Goal: Task Accomplishment & Management: Manage account settings

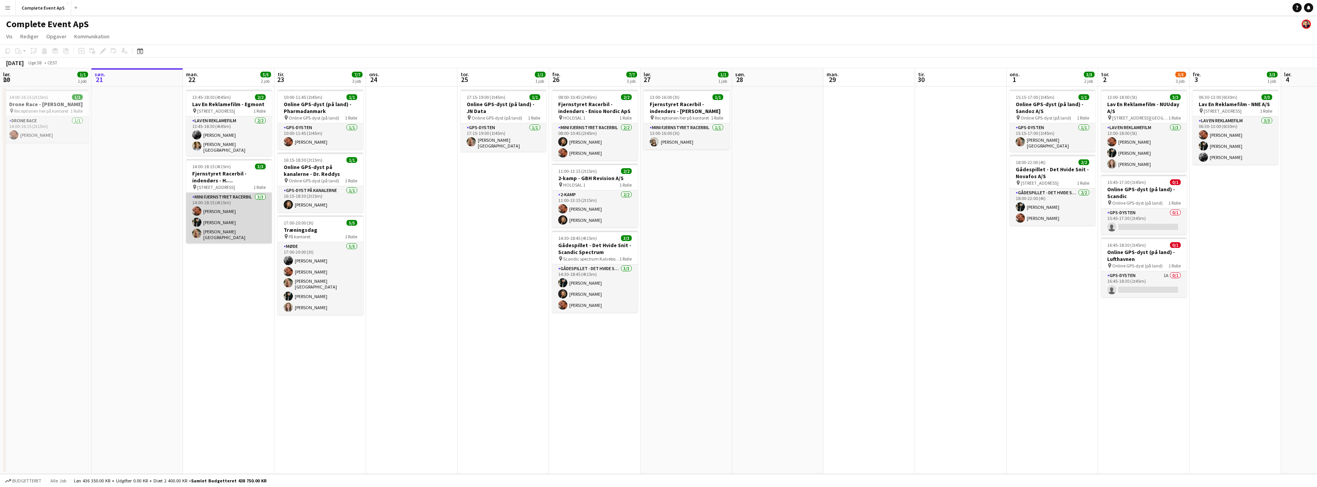
click at [230, 206] on app-card-role "Mini Fjernstyret Racerbil [DATE] 14:00-18:15 (4t15m) [PERSON_NAME] [PERSON_NAME…" at bounding box center [229, 218] width 86 height 51
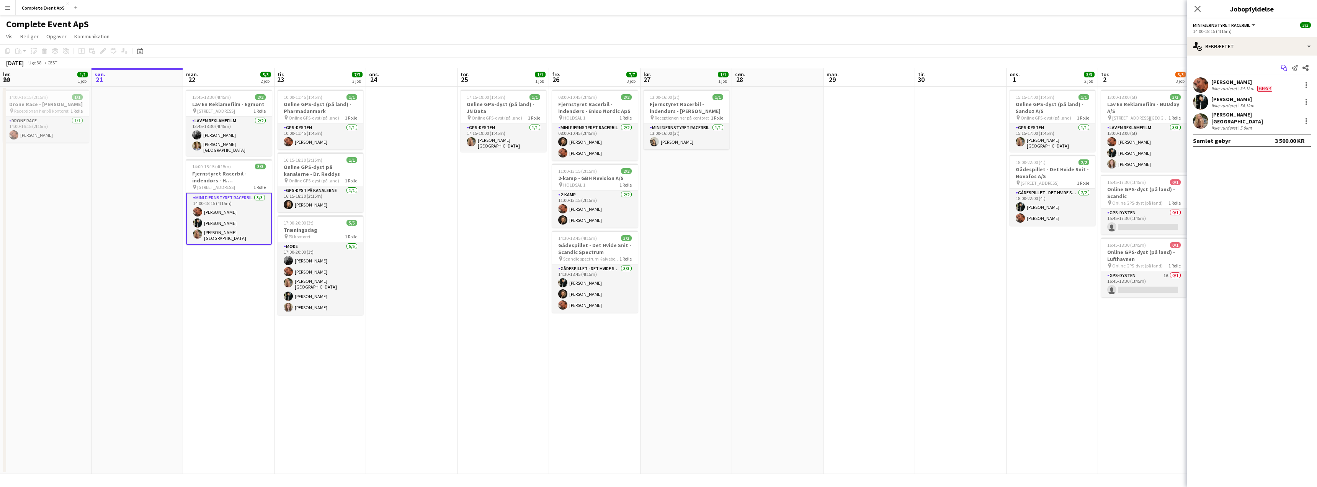
click at [1283, 68] on icon "Start chat" at bounding box center [1284, 68] width 6 height 6
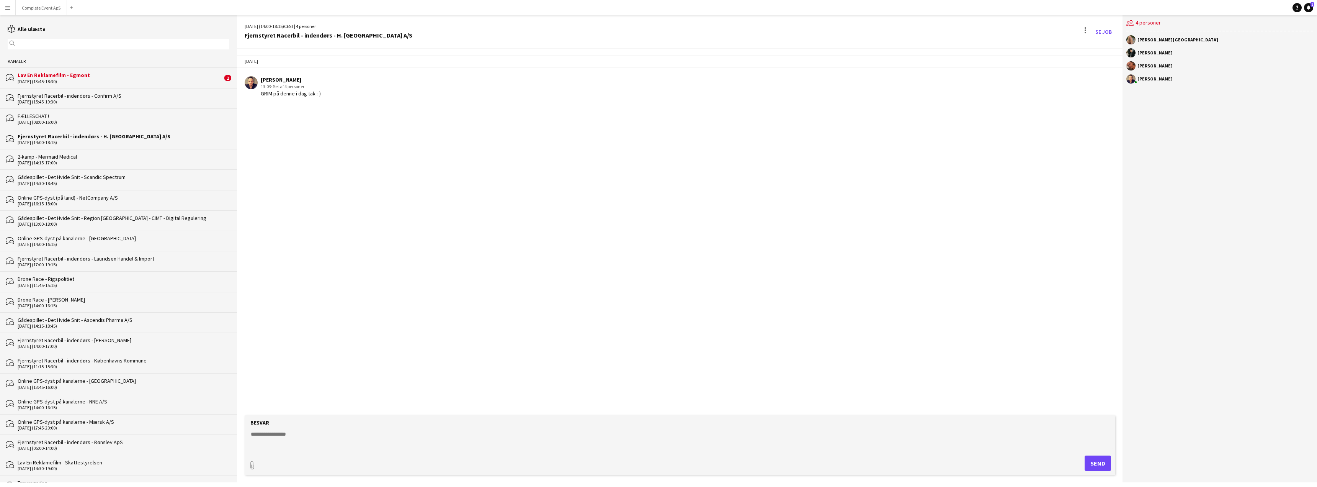
click at [116, 77] on div "Lav En Reklamefilm - Egmont" at bounding box center [120, 75] width 205 height 7
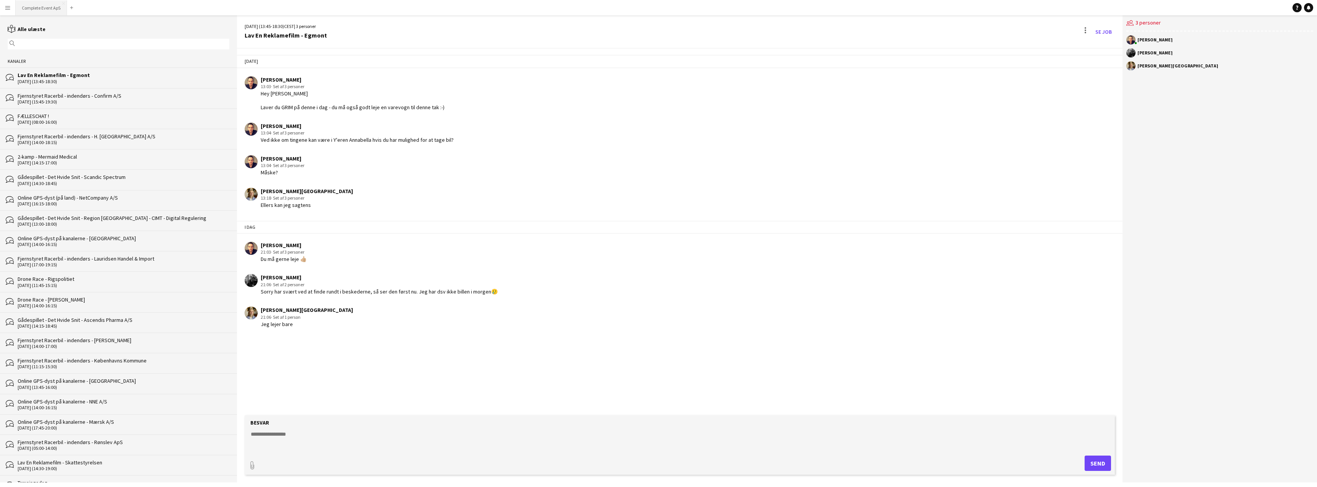
click at [41, 6] on button "Complete Event ApS Luk" at bounding box center [41, 7] width 51 height 15
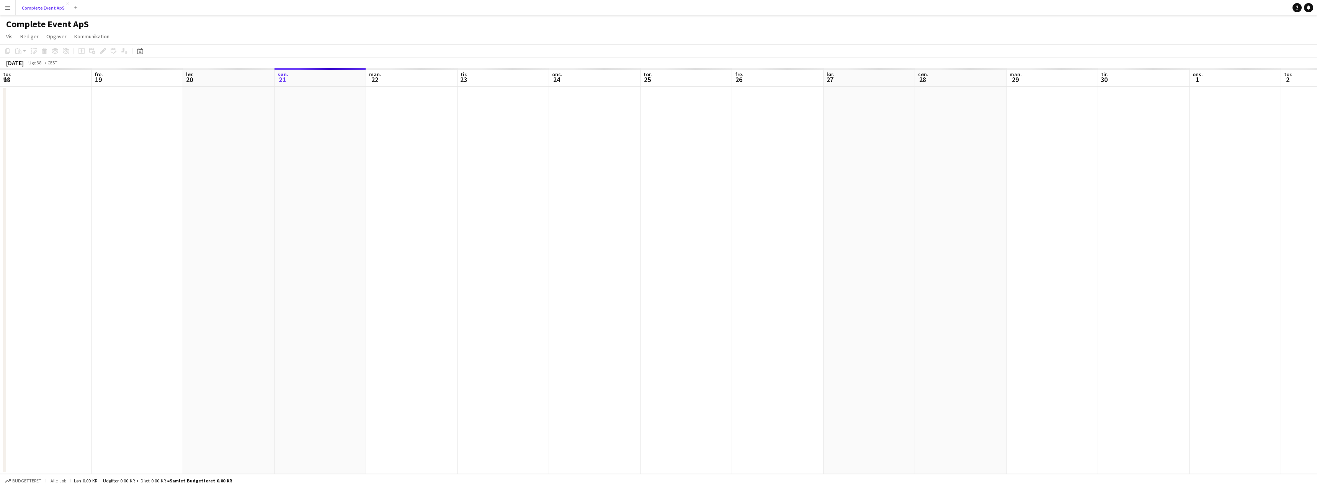
scroll to position [0, 183]
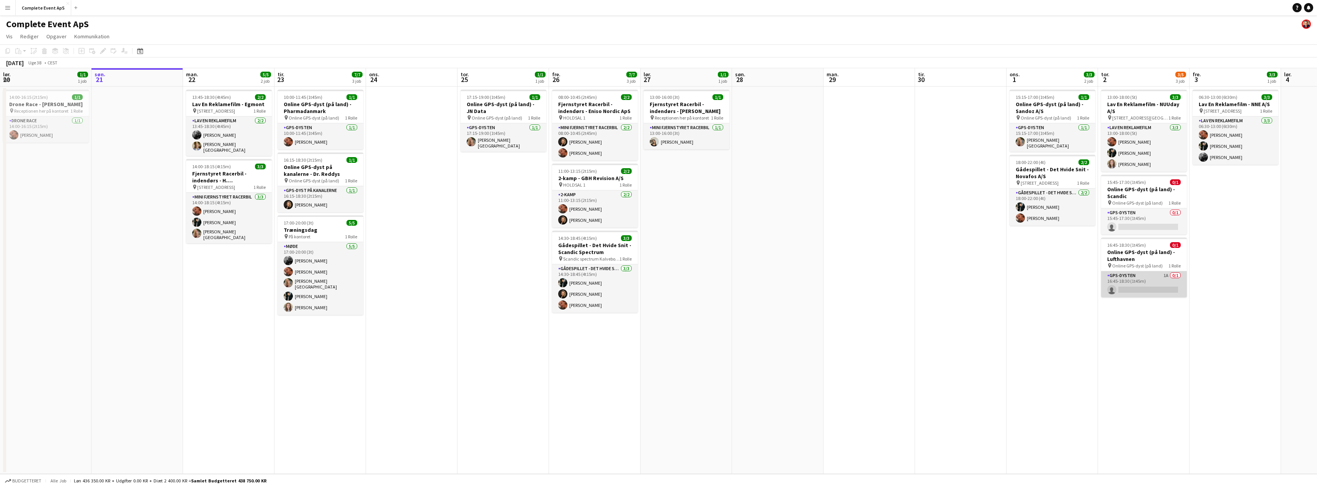
click at [1146, 283] on app-card-role "GPS-dysten 1A 0/1 16:45-18:30 (1t45m) single-neutral-actions" at bounding box center [1144, 284] width 86 height 26
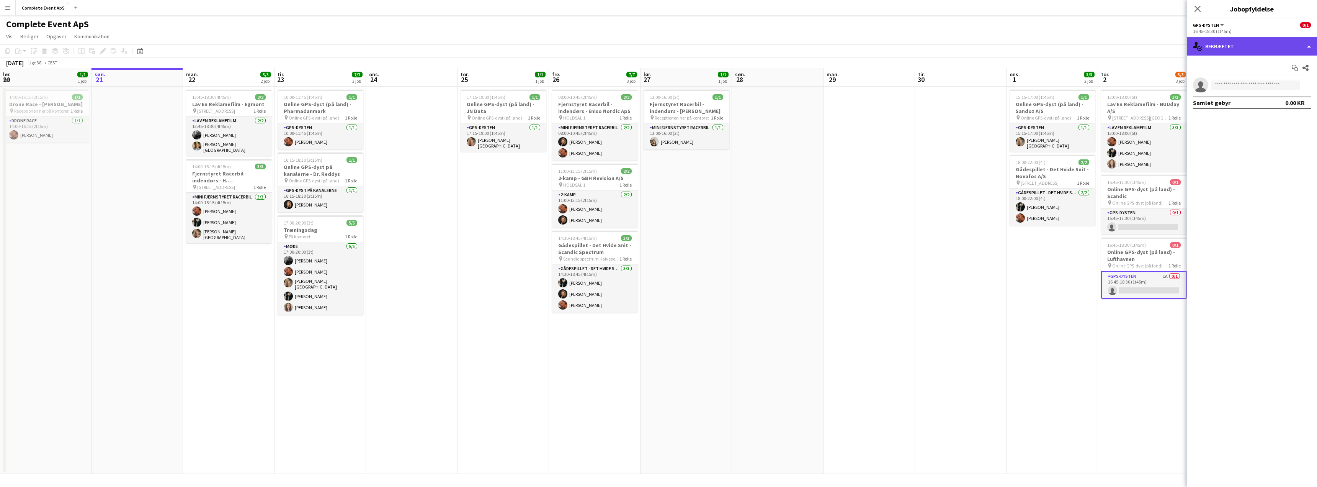
click at [1265, 49] on div "single-neutral-actions-check-2 Bekræftet" at bounding box center [1252, 46] width 130 height 18
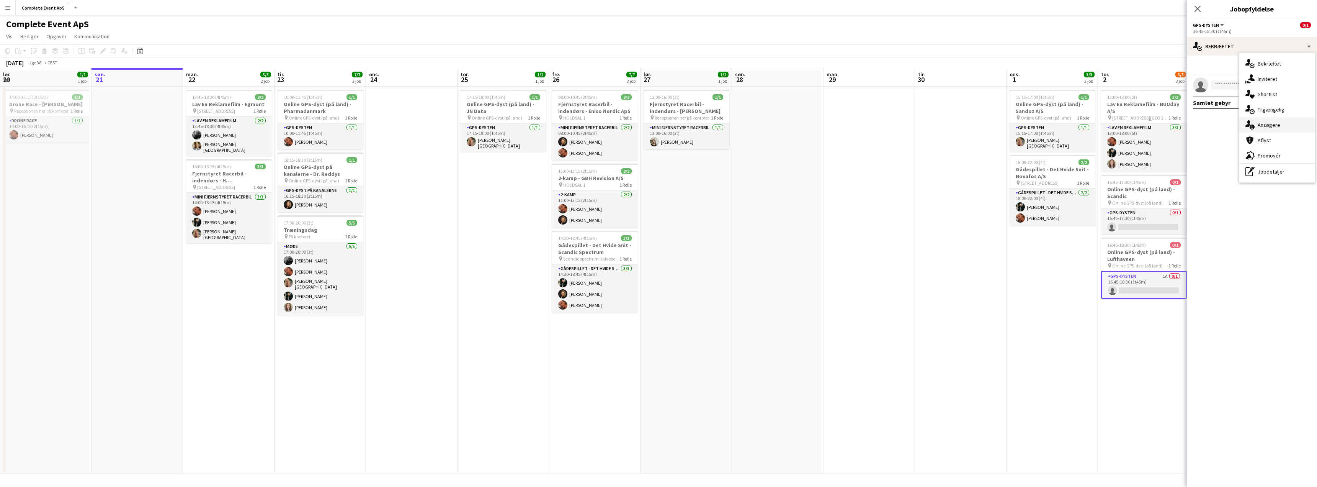
click at [1269, 127] on span "Ansøgere" at bounding box center [1269, 124] width 23 height 7
click at [1298, 98] on app-icon "Bekræft" at bounding box center [1296, 101] width 6 height 6
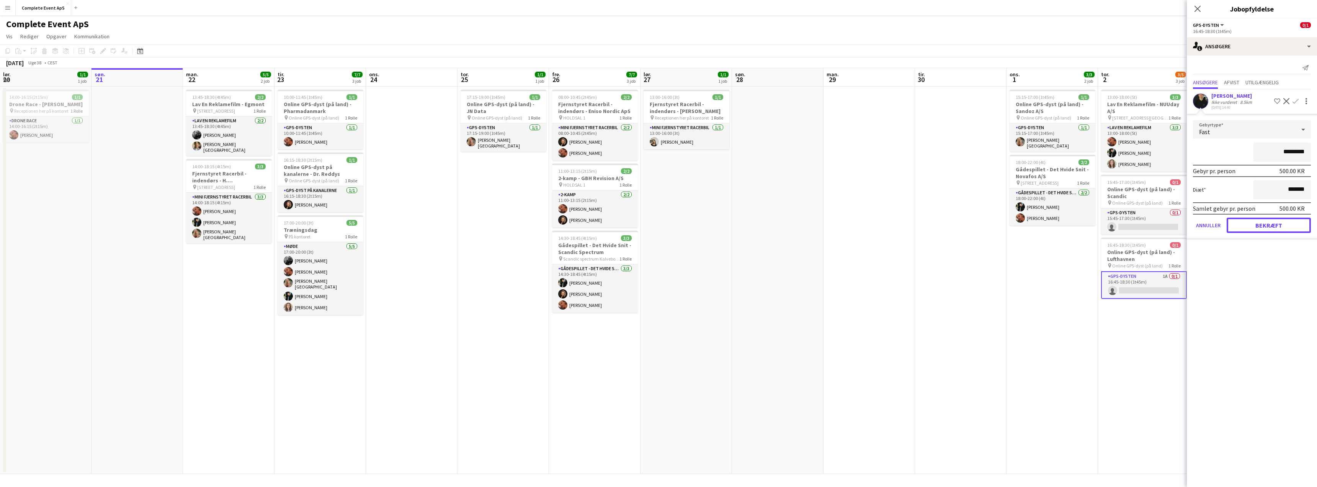
click at [1267, 224] on button "Bekræft" at bounding box center [1269, 224] width 84 height 15
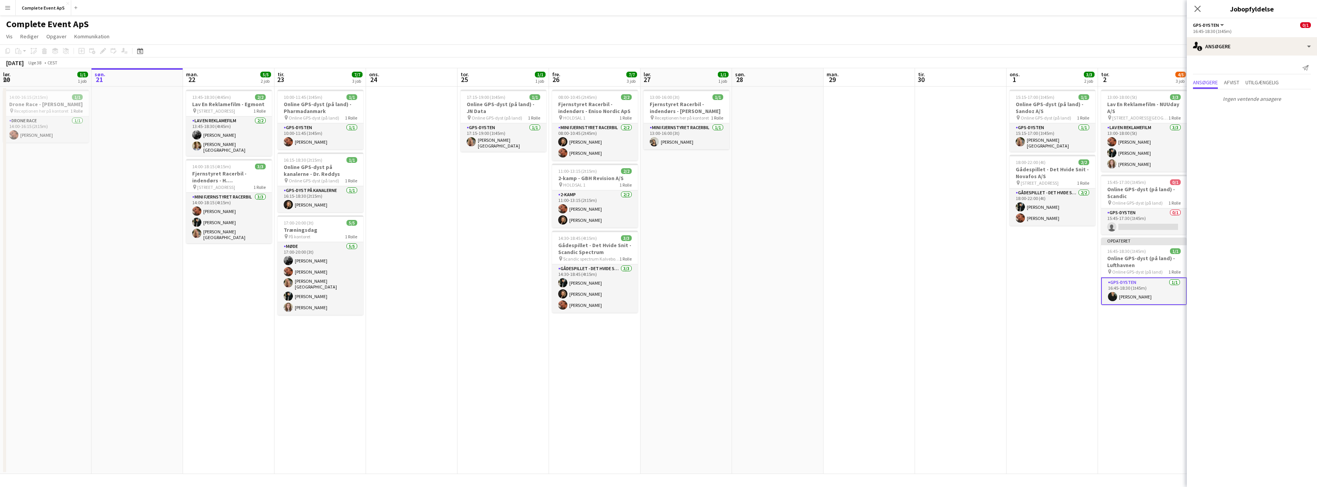
click at [1072, 256] on app-date-cell "15:15-17:00 (1t45m) 1/1 Online GPS-dyst (på land) - Sandoz A/S pin Online GPS-d…" at bounding box center [1053, 280] width 92 height 387
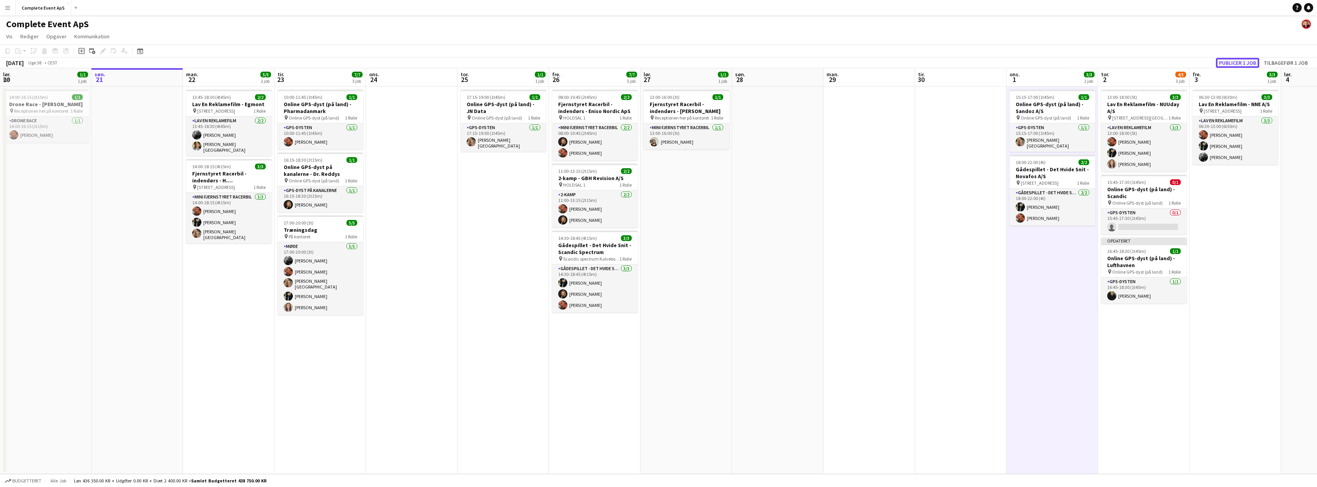
click at [1247, 60] on button "Publicer 1 job" at bounding box center [1237, 63] width 43 height 10
click at [234, 170] on h3 "Fjernstyret Racerbil - indendørs - H. [GEOGRAPHIC_DATA] A/S" at bounding box center [229, 177] width 86 height 14
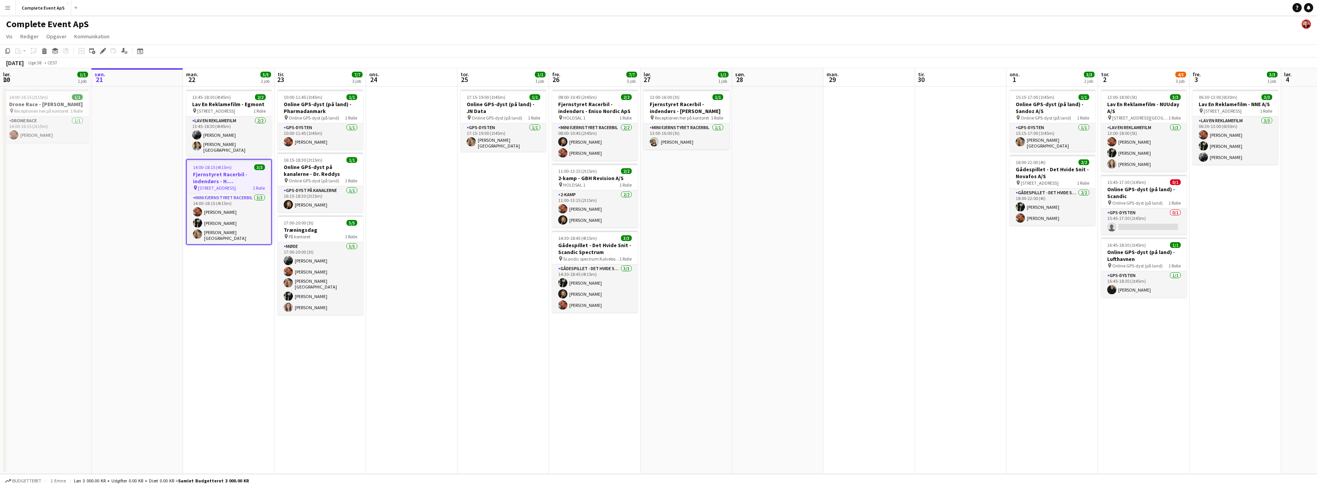
click at [234, 171] on h3 "Fjernstyret Racerbil - indendørs - H. [GEOGRAPHIC_DATA] A/S" at bounding box center [229, 178] width 84 height 14
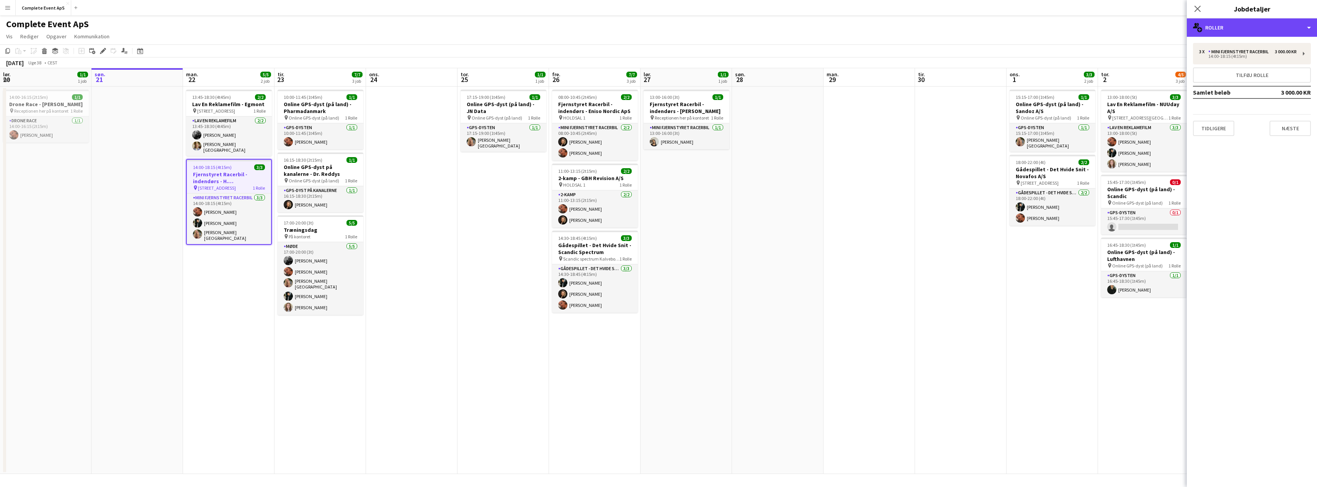
drag, startPoint x: 1223, startPoint y: 29, endPoint x: 1228, endPoint y: 39, distance: 11.2
click at [1224, 29] on div "multiple-users-add Roller" at bounding box center [1252, 27] width 130 height 18
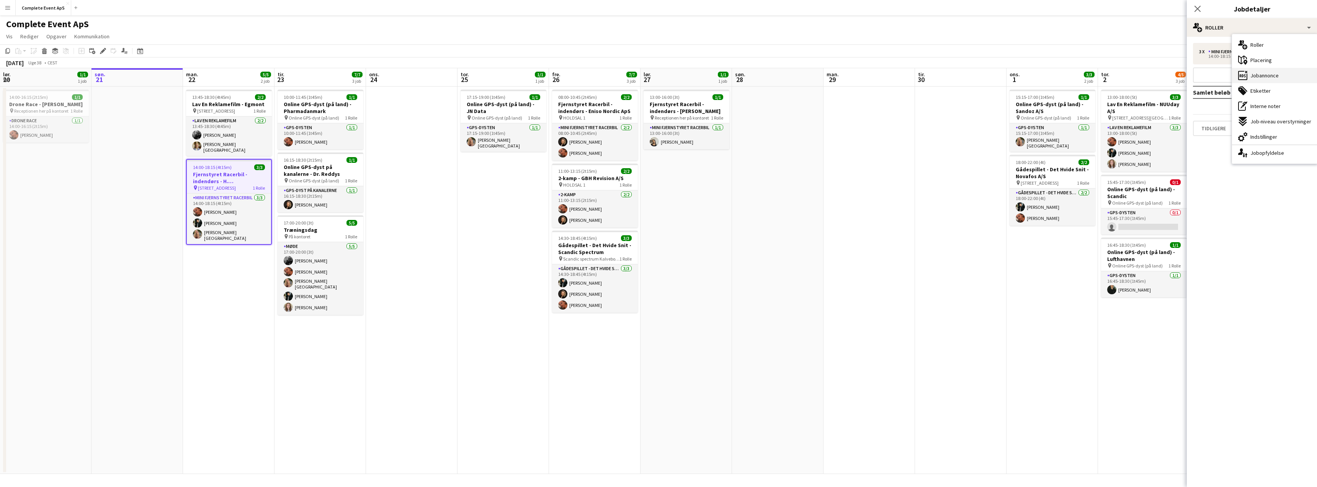
click at [1268, 78] on span "Jobannonce" at bounding box center [1265, 75] width 28 height 7
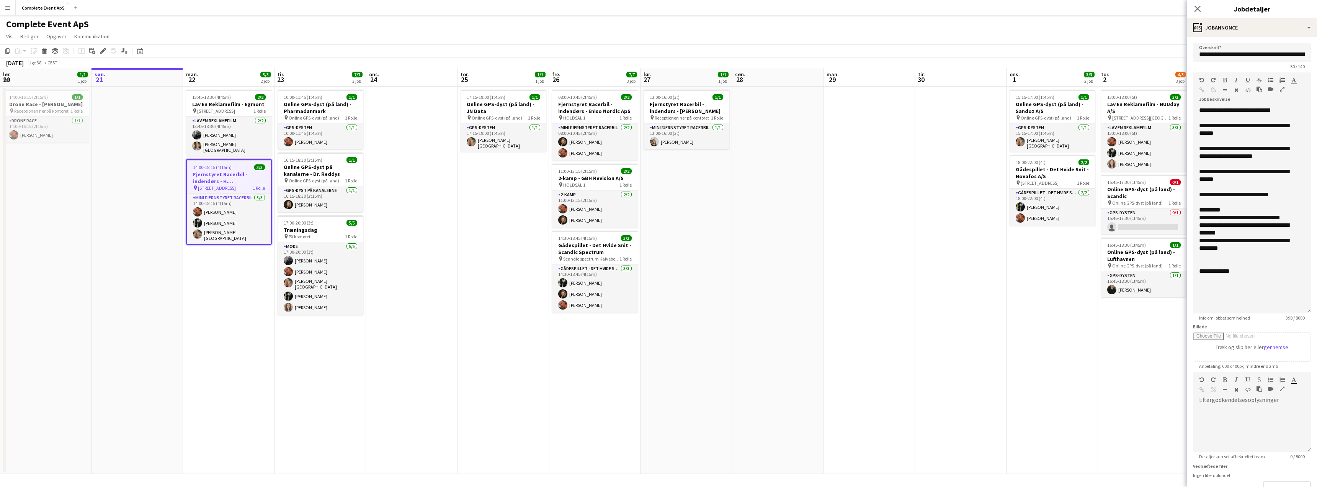
drag, startPoint x: 1310, startPoint y: 148, endPoint x: 1292, endPoint y: 309, distance: 161.8
click at [1292, 309] on div "**********" at bounding box center [1252, 209] width 118 height 207
